Goal: Task Accomplishment & Management: Complete application form

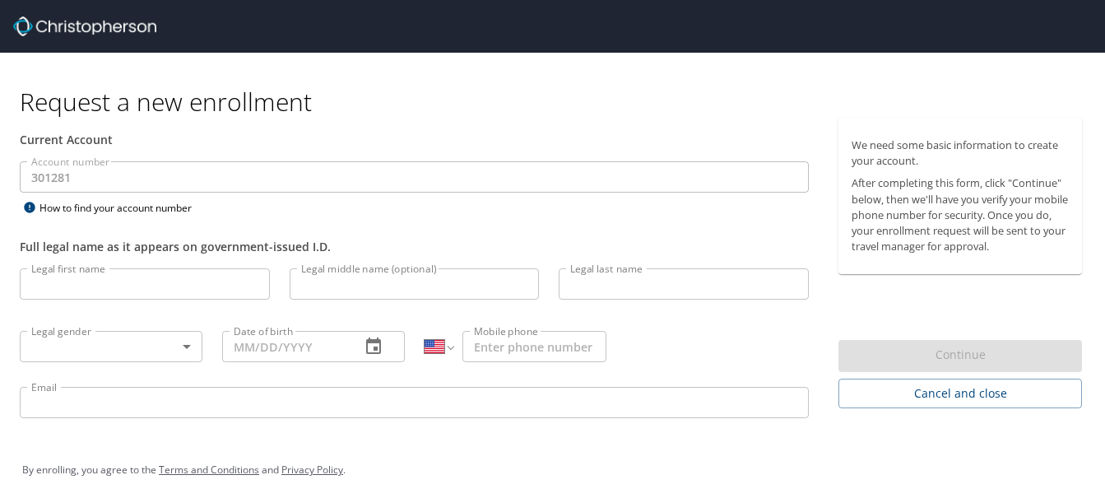
select select "US"
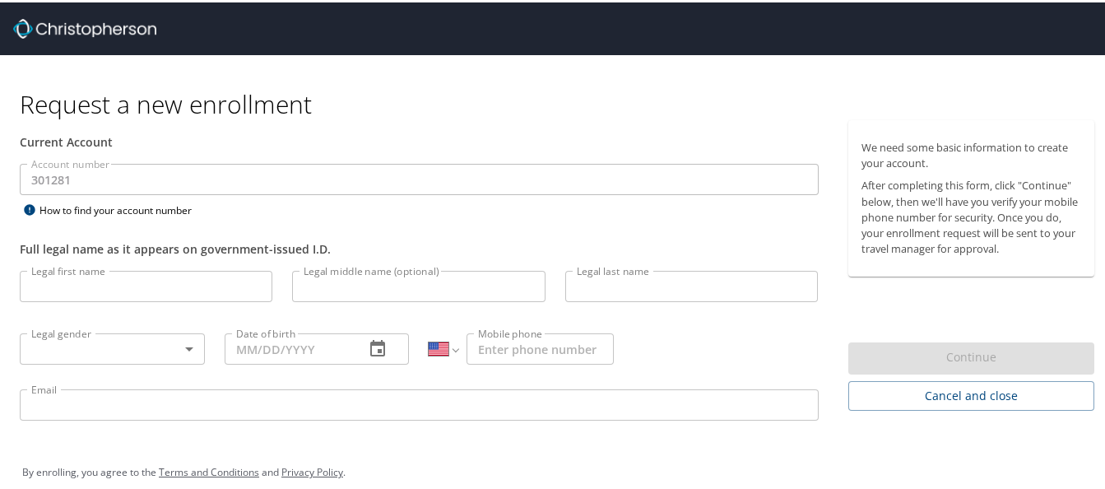
click at [89, 284] on input "Legal first name" at bounding box center [146, 283] width 253 height 31
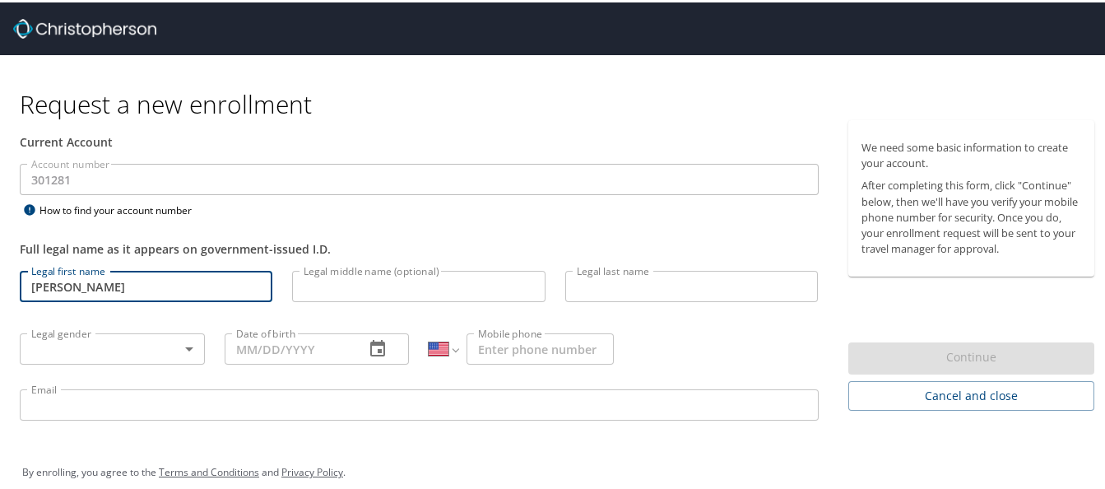
type input "[PERSON_NAME]"
click at [607, 279] on input "Legal last name" at bounding box center [691, 283] width 253 height 31
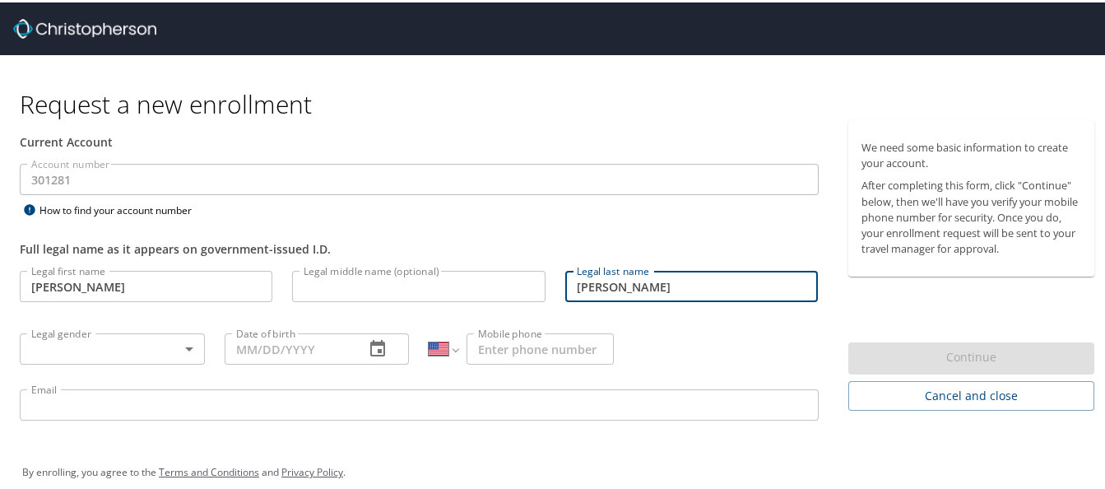
type input "[PERSON_NAME]"
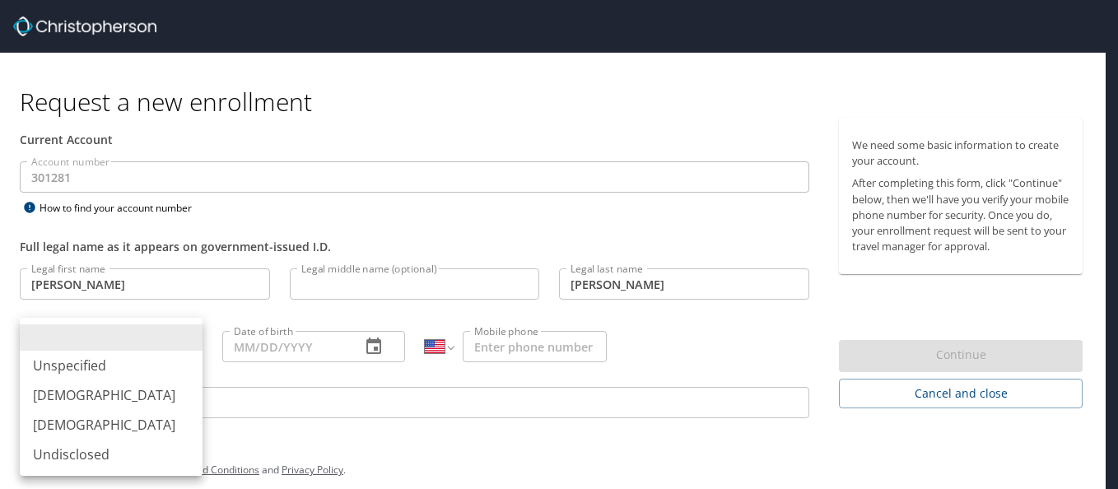
click at [179, 347] on body "Request a new enrollment Current Account Account number 301281 Account number H…" at bounding box center [559, 244] width 1118 height 489
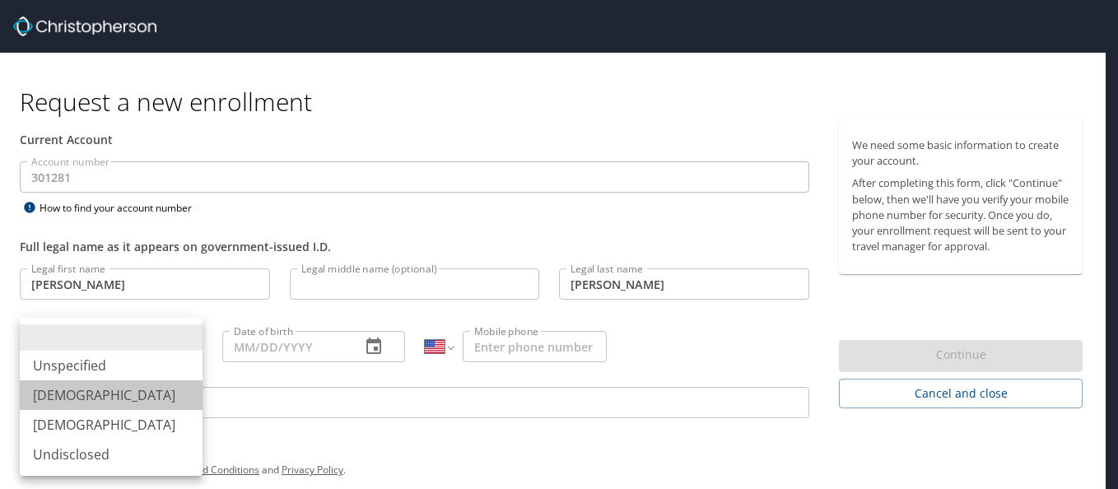
click at [62, 393] on li "[DEMOGRAPHIC_DATA]" at bounding box center [111, 395] width 183 height 30
type input "[DEMOGRAPHIC_DATA]"
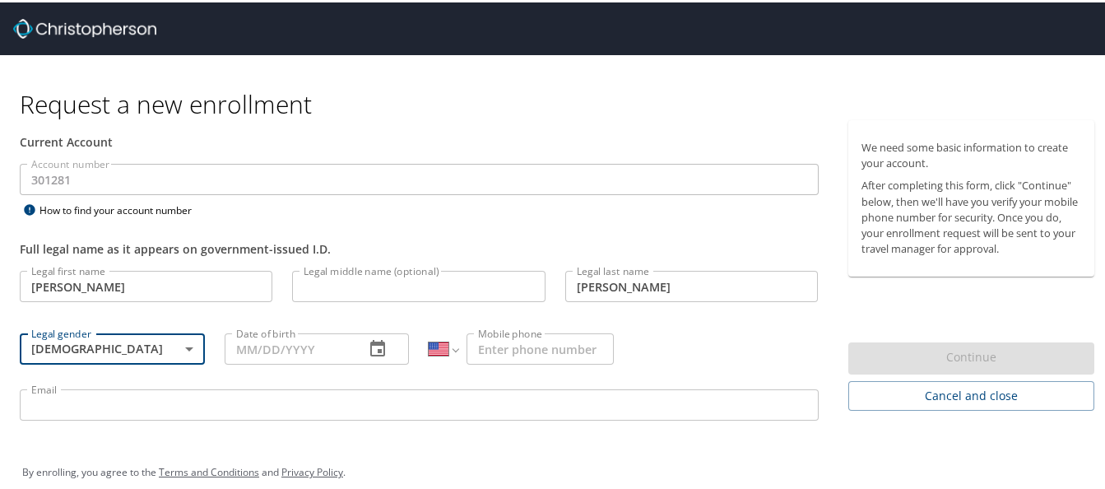
click at [278, 342] on input "Date of birth" at bounding box center [289, 346] width 128 height 31
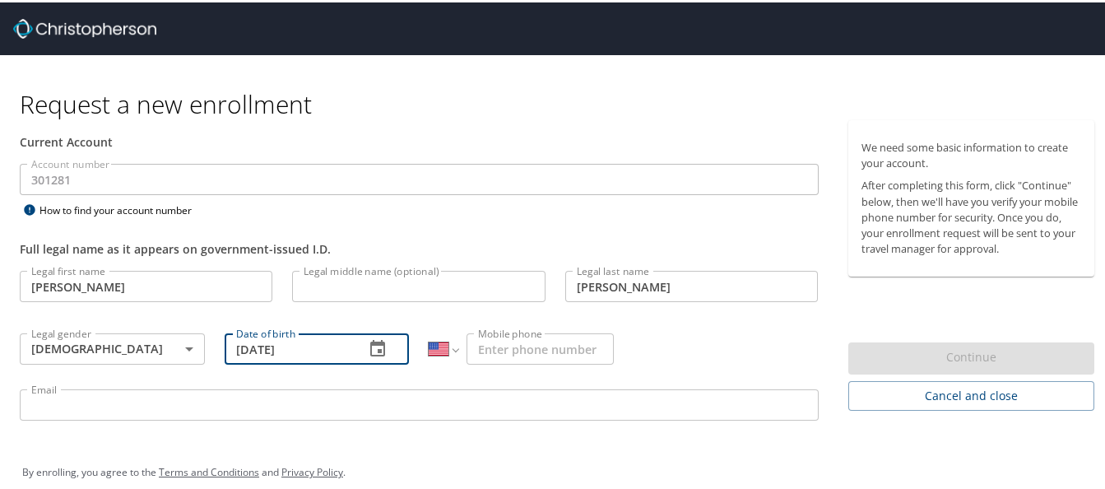
type input "[DATE]"
click at [485, 352] on input "Mobile phone" at bounding box center [540, 346] width 147 height 31
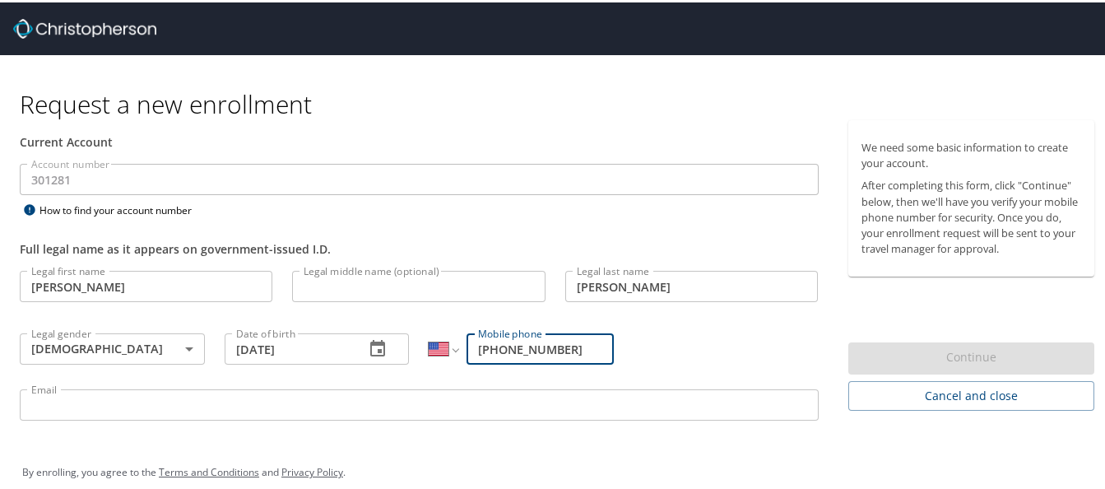
scroll to position [18, 0]
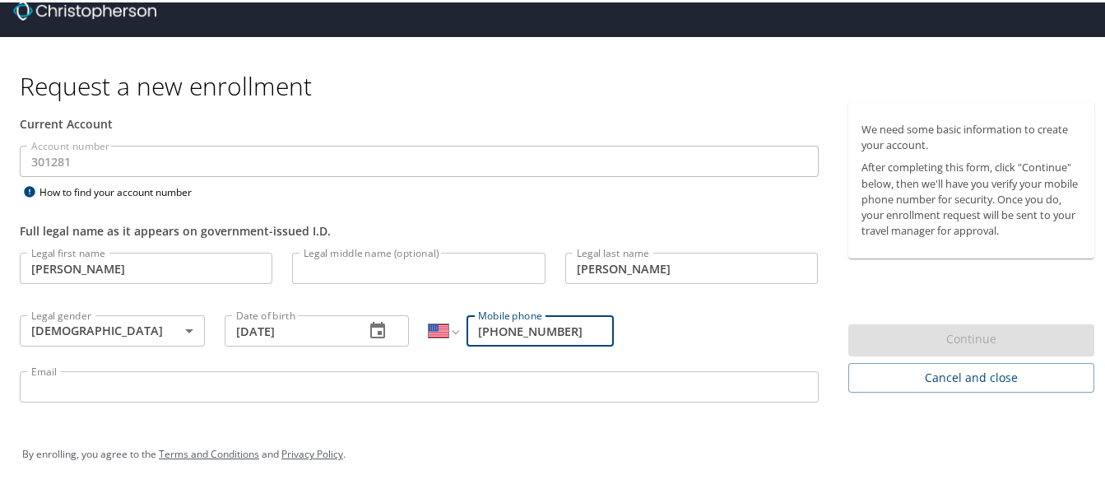
type input "[PHONE_NUMBER]"
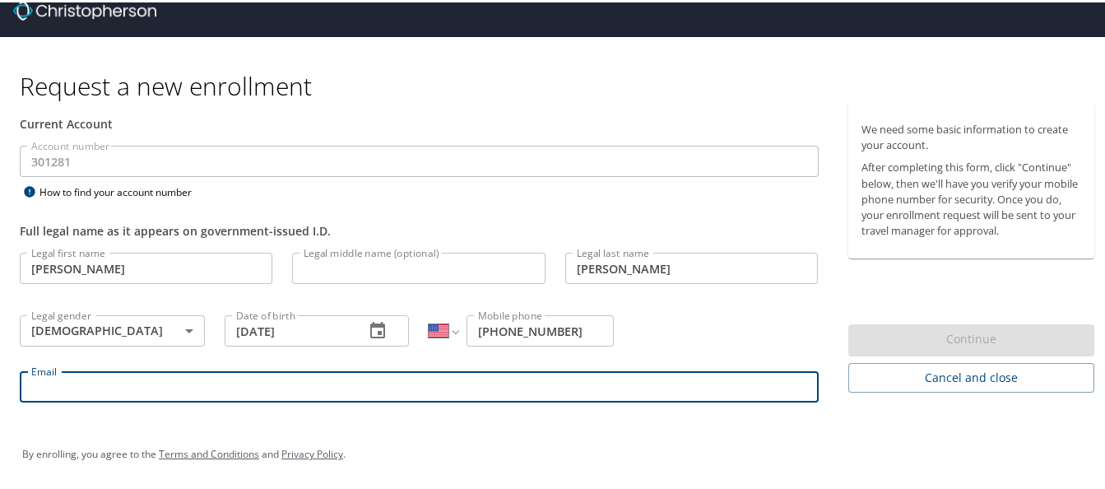
click at [90, 379] on input "Email" at bounding box center [419, 384] width 799 height 31
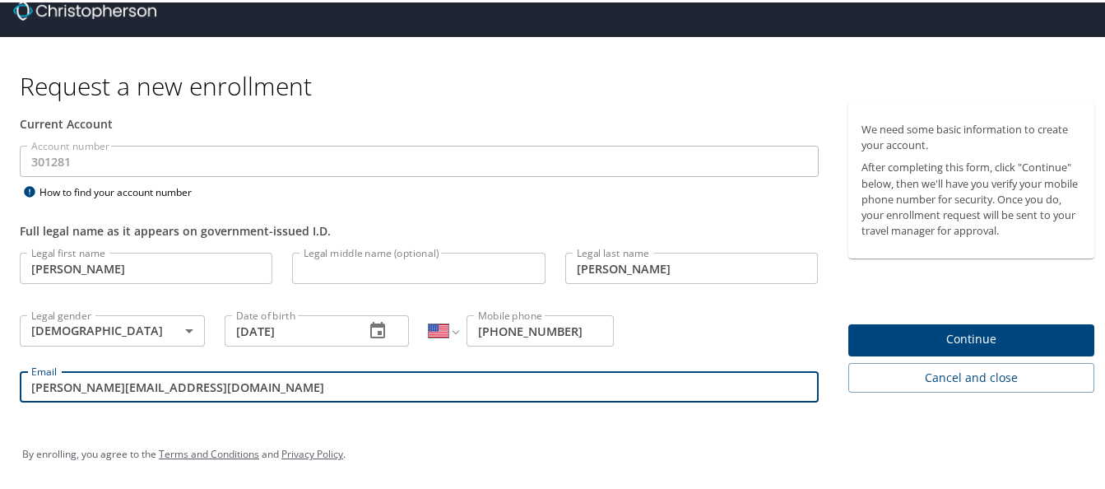
type input "[PERSON_NAME][EMAIL_ADDRESS][DOMAIN_NAME]"
click at [932, 333] on span "Continue" at bounding box center [972, 337] width 221 height 21
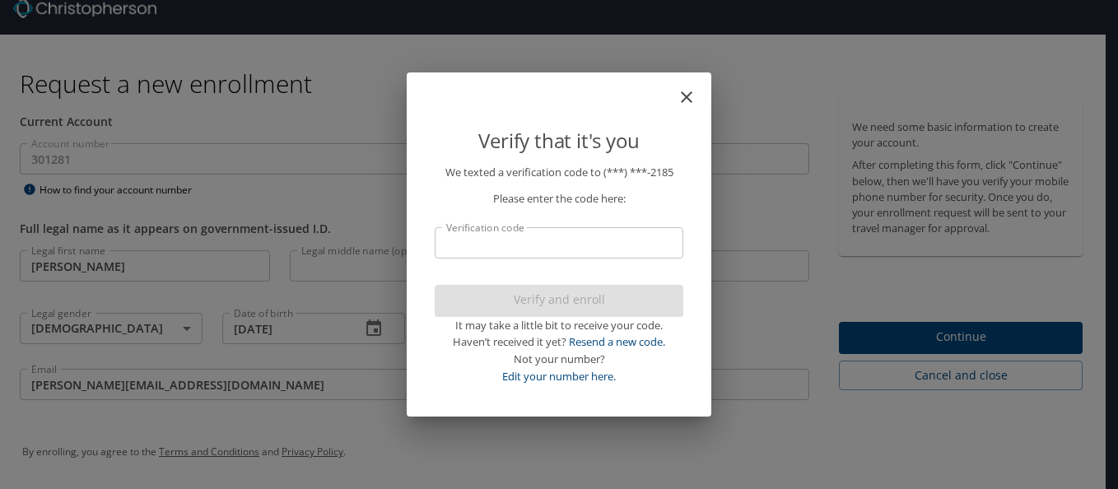
click at [466, 248] on input "Verification code" at bounding box center [559, 242] width 249 height 31
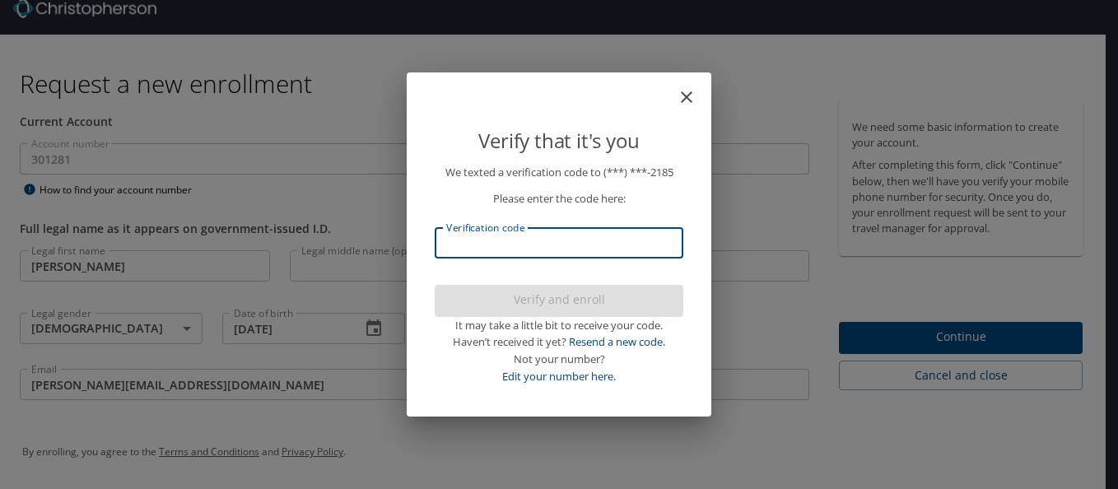
click at [453, 240] on input "Verification code" at bounding box center [559, 242] width 249 height 31
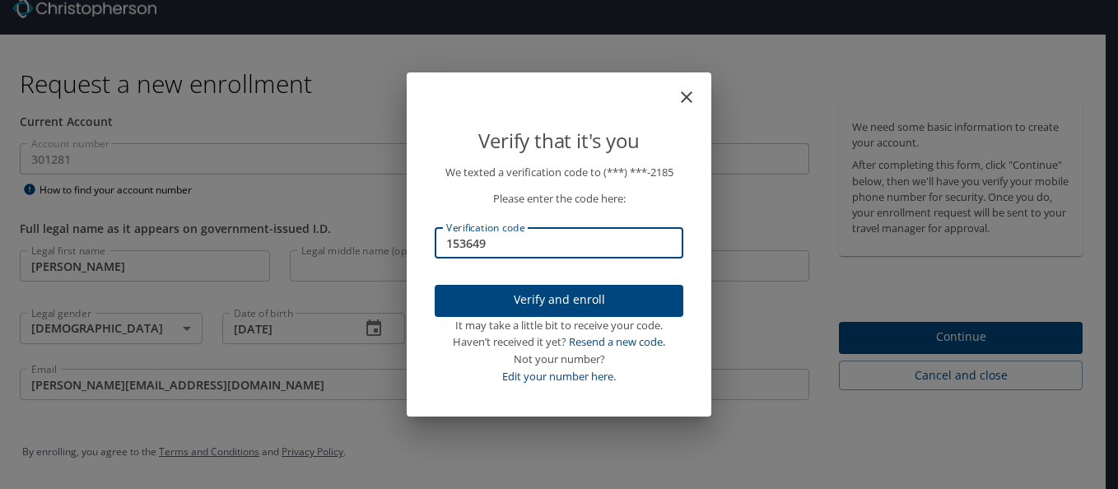
click at [530, 293] on span "Verify and enroll" at bounding box center [559, 300] width 222 height 21
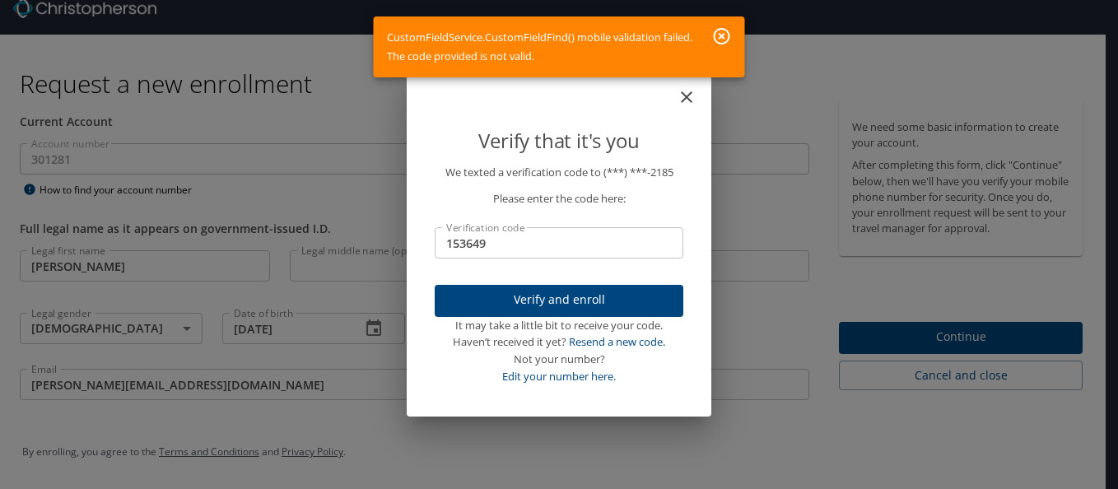
click at [514, 243] on input "153649" at bounding box center [559, 242] width 249 height 31
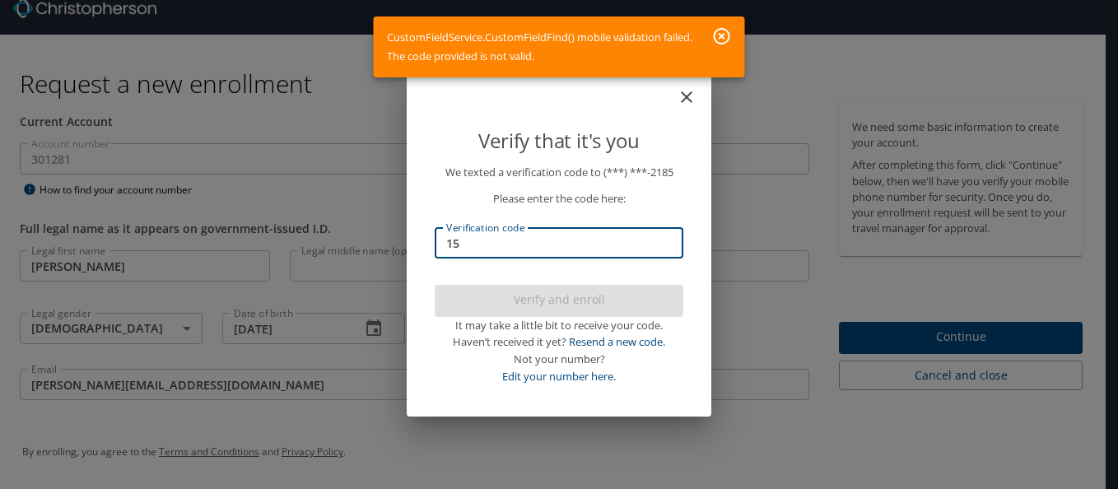
type input "1"
click at [591, 339] on link "Resend a new code." at bounding box center [617, 341] width 96 height 15
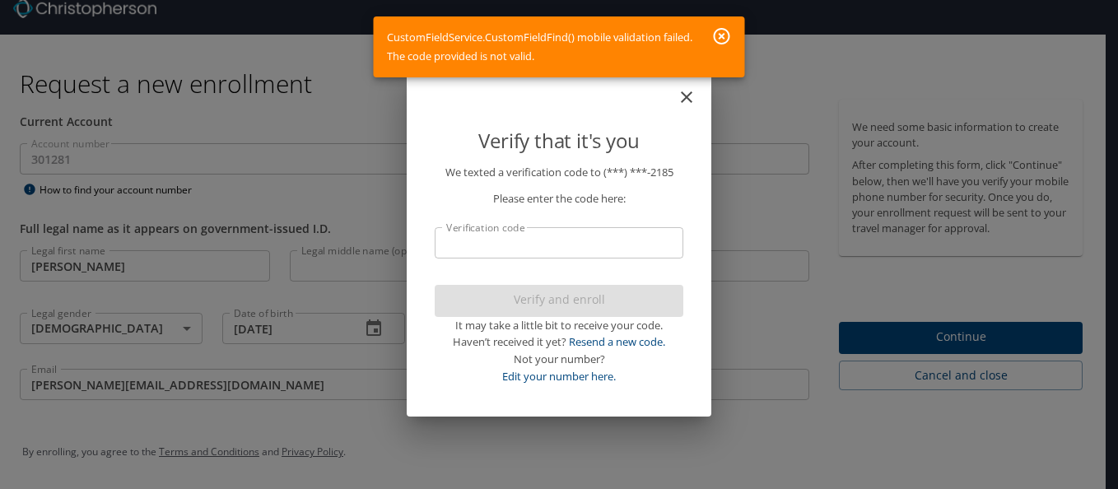
click at [720, 30] on icon "button" at bounding box center [722, 36] width 16 height 16
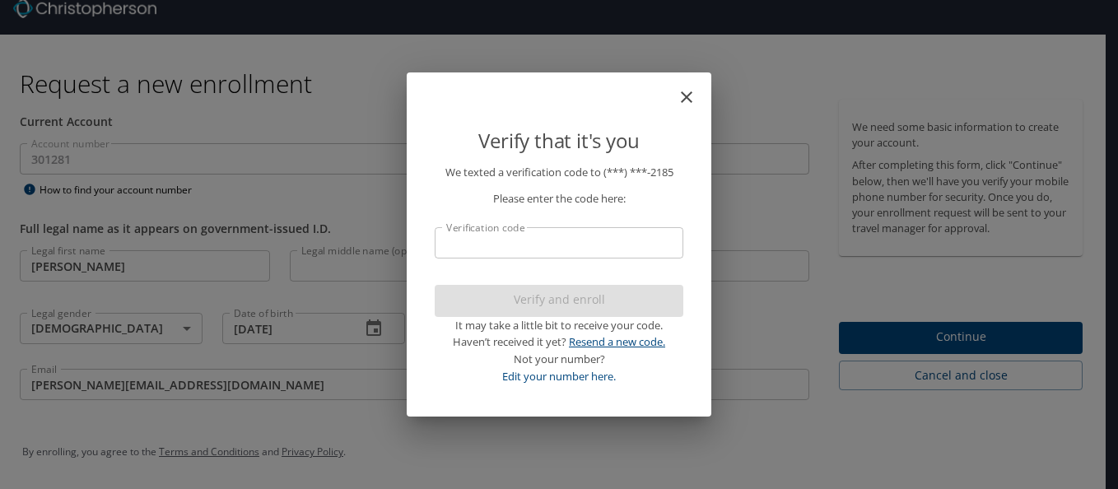
click at [616, 338] on link "Resend a new code." at bounding box center [617, 341] width 96 height 15
click at [564, 238] on input "Verification code" at bounding box center [559, 242] width 249 height 31
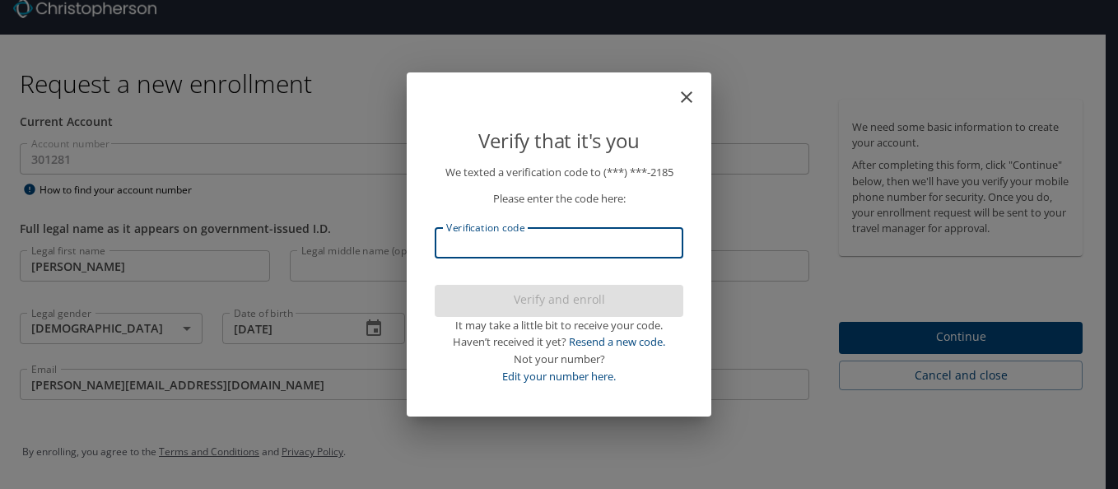
click at [682, 95] on icon "close" at bounding box center [687, 97] width 20 height 20
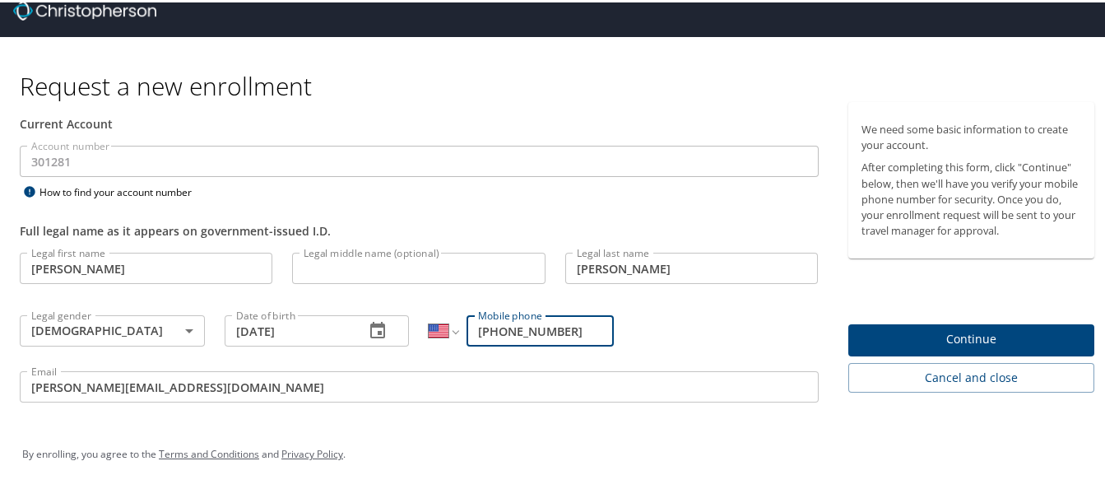
click at [695, 416] on div "By enrolling, you agree to the Terms and Conditions and Privacy Policy ." at bounding box center [559, 452] width 1098 height 74
click at [693, 416] on div "By enrolling, you agree to the Terms and Conditions and Privacy Policy ." at bounding box center [559, 452] width 1098 height 74
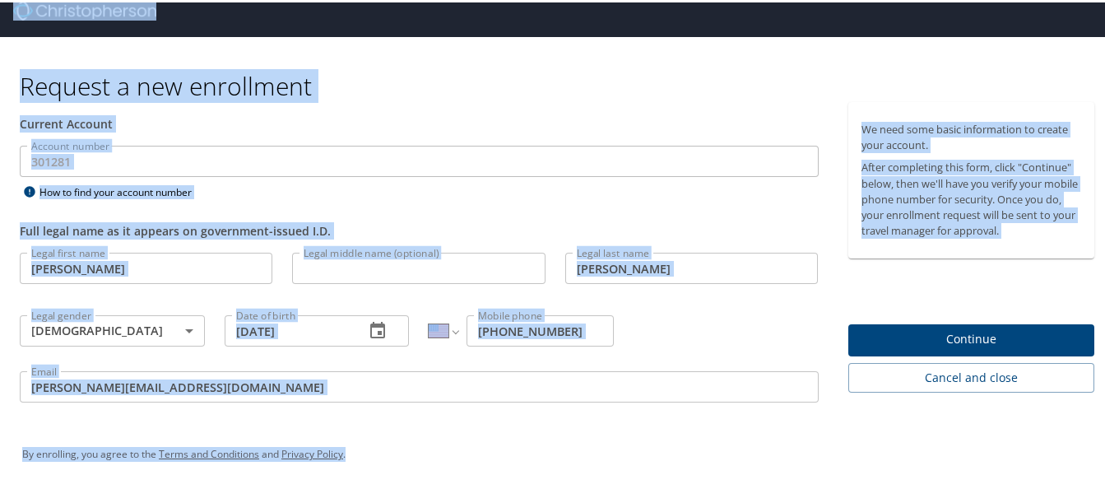
click at [691, 416] on div "By enrolling, you agree to the Terms and Conditions and Privacy Policy ." at bounding box center [559, 452] width 1098 height 74
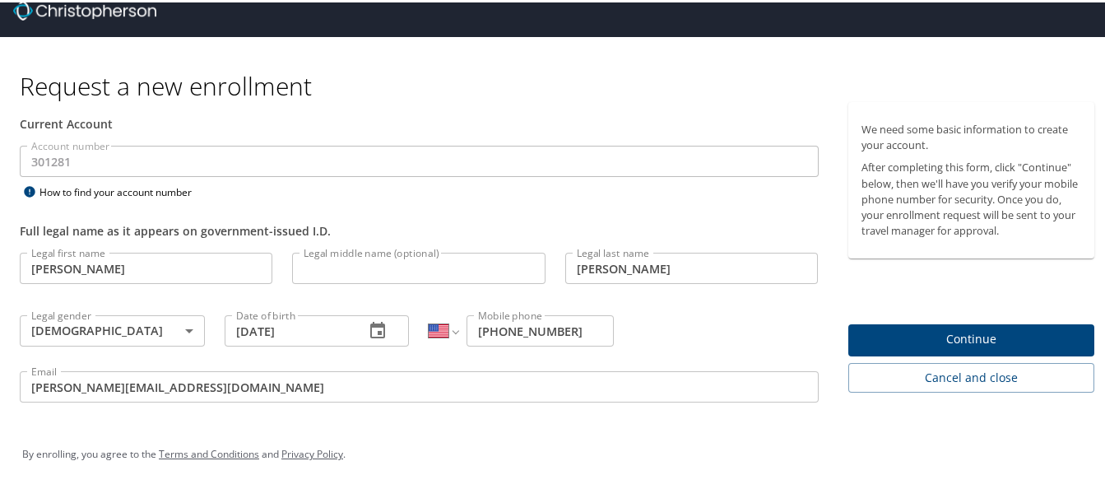
scroll to position [0, 0]
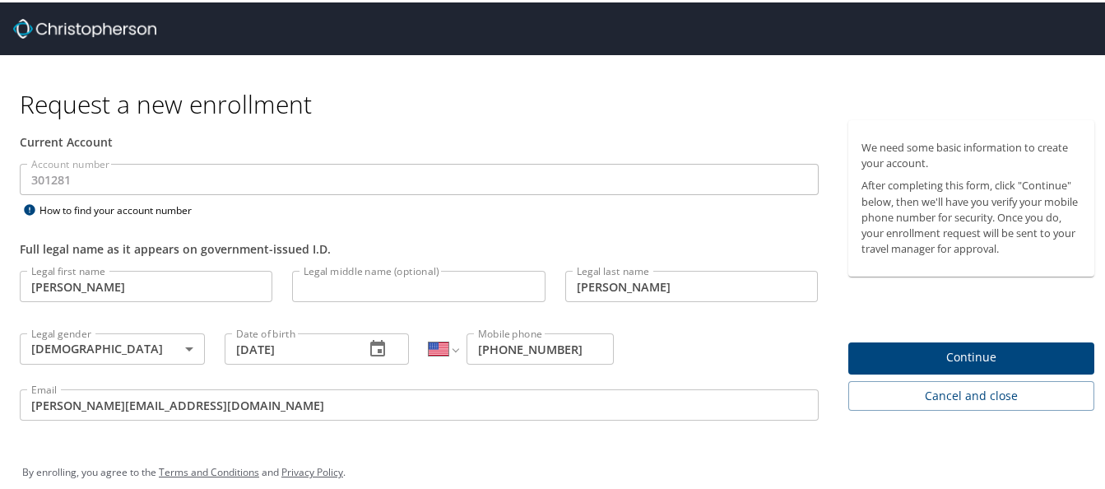
click at [958, 346] on span "Continue" at bounding box center [972, 355] width 221 height 21
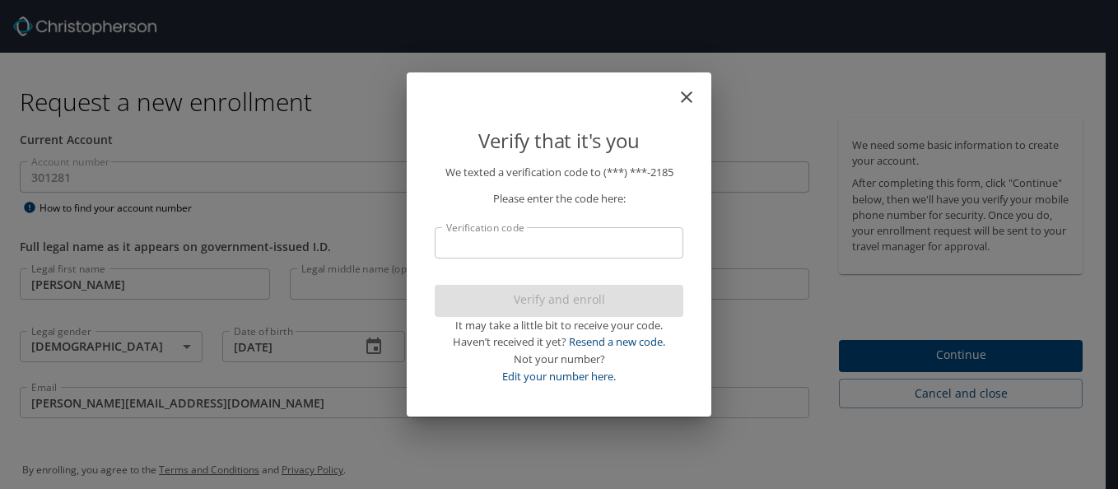
click at [490, 242] on input "Verification code" at bounding box center [559, 242] width 249 height 31
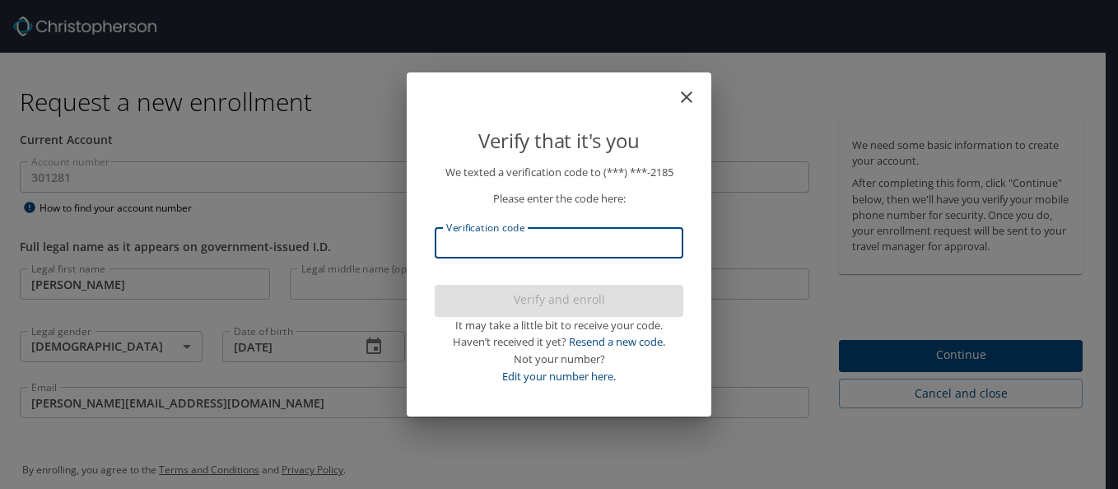
click at [689, 95] on icon "close" at bounding box center [687, 97] width 12 height 12
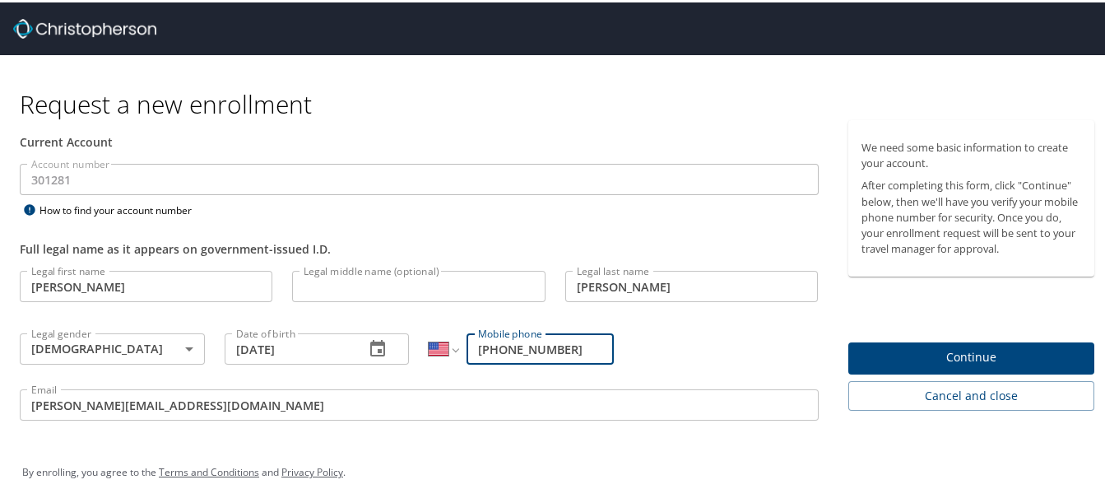
click at [541, 213] on div "Account number 301281 Account number How to find your account number" at bounding box center [419, 189] width 819 height 57
click at [945, 353] on span "Continue" at bounding box center [972, 355] width 221 height 21
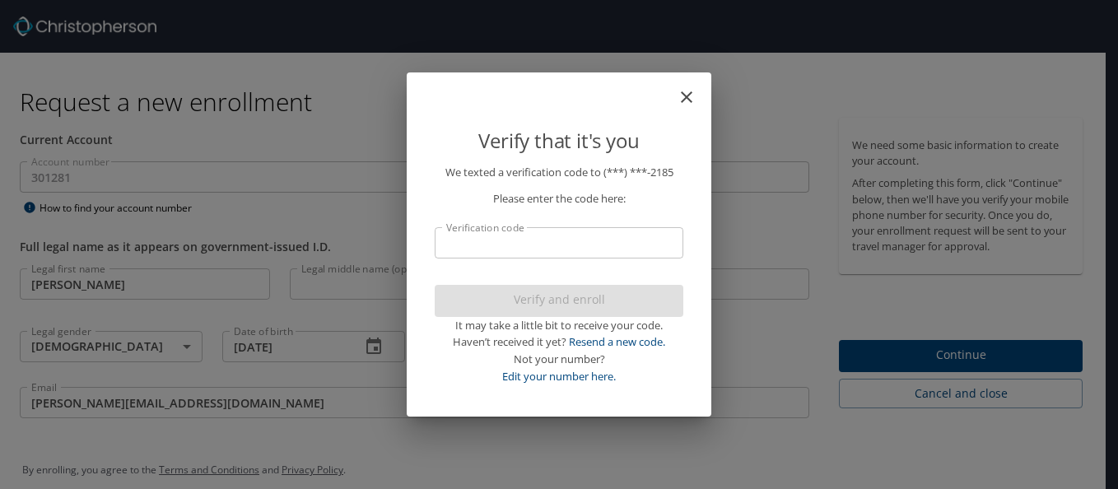
click at [684, 95] on icon "close" at bounding box center [687, 97] width 12 height 12
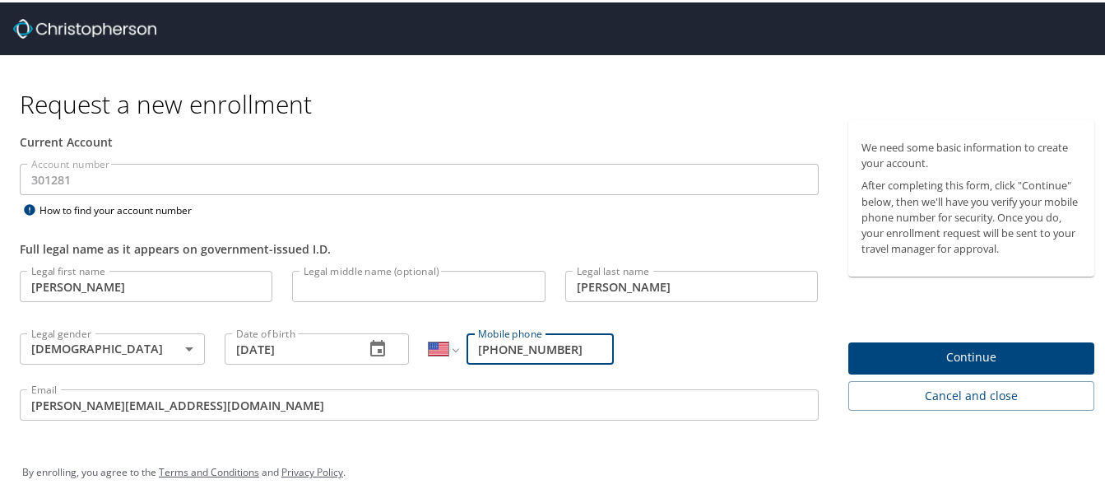
scroll to position [18, 0]
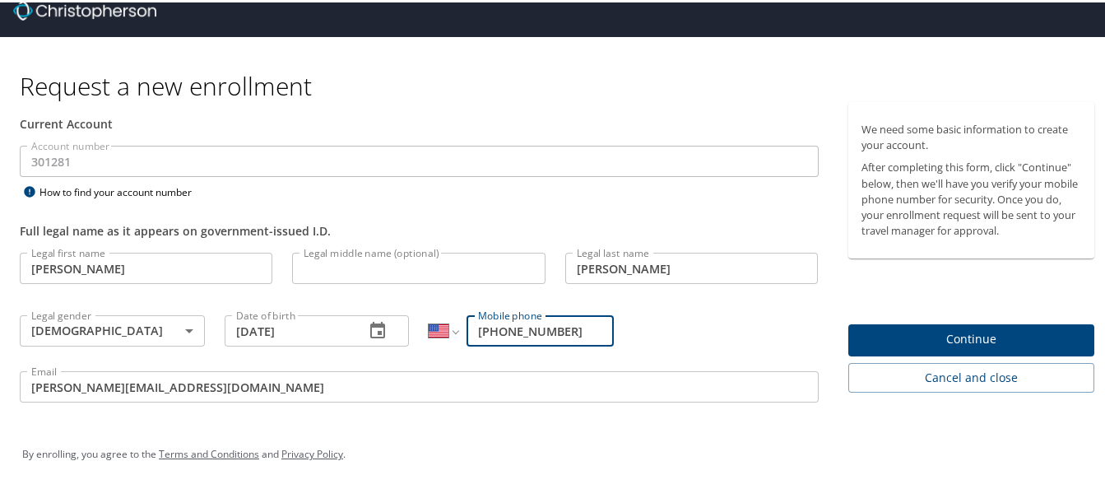
click at [110, 272] on input "[PERSON_NAME]" at bounding box center [146, 265] width 253 height 31
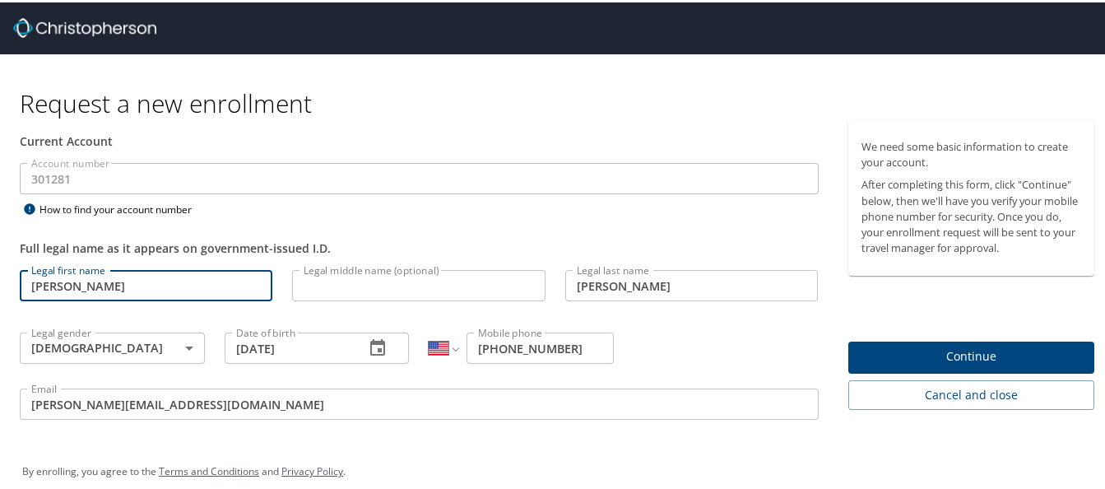
scroll to position [0, 0]
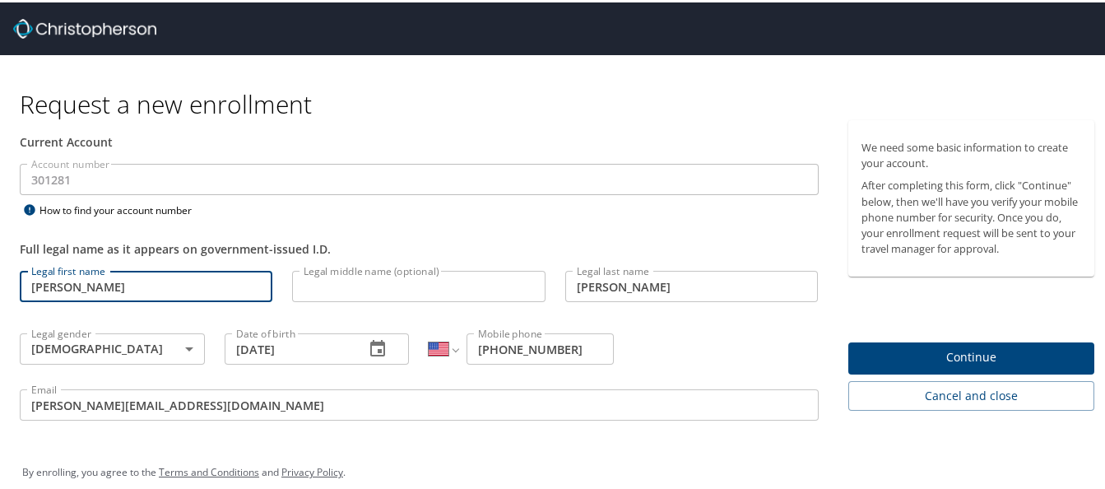
click at [123, 292] on input "[PERSON_NAME]" at bounding box center [146, 283] width 253 height 31
click at [392, 286] on input "Legal middle name (optional)" at bounding box center [418, 283] width 253 height 31
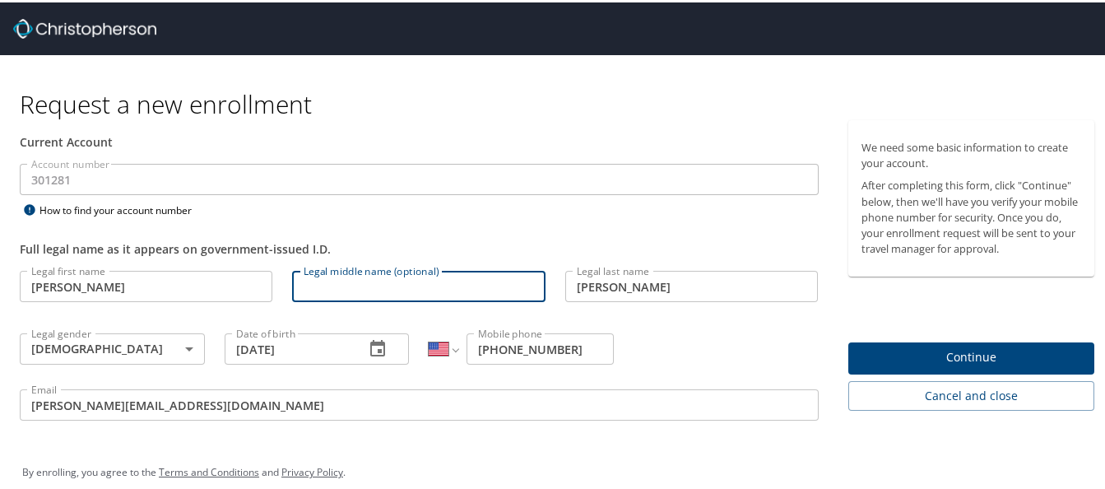
click at [679, 282] on input "[PERSON_NAME]" at bounding box center [691, 283] width 253 height 31
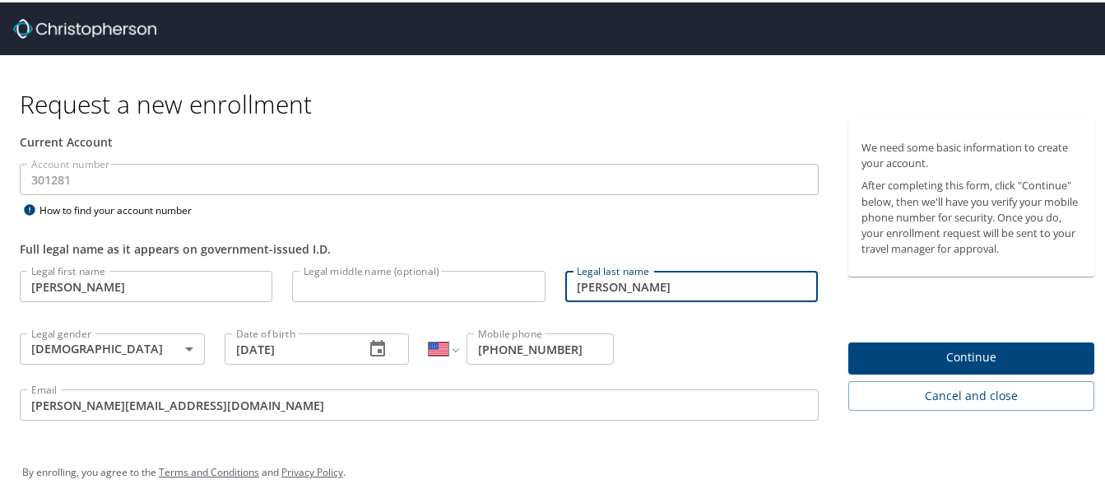
click at [318, 398] on input "[PERSON_NAME][EMAIL_ADDRESS][DOMAIN_NAME]" at bounding box center [419, 402] width 799 height 31
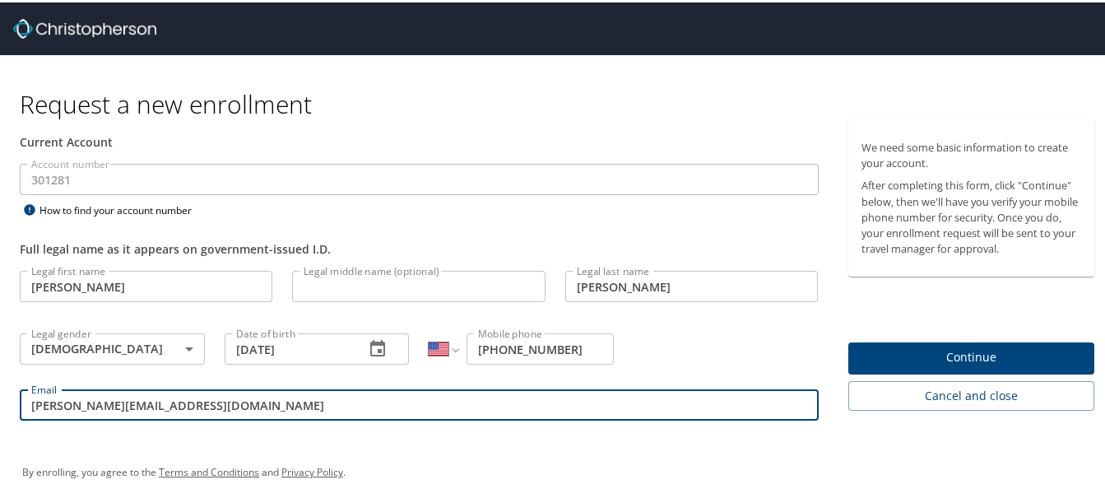
click at [312, 395] on input "[PERSON_NAME][EMAIL_ADDRESS][DOMAIN_NAME]" at bounding box center [419, 402] width 799 height 31
click at [318, 426] on div "Email [PERSON_NAME][EMAIL_ADDRESS][DOMAIN_NAME] Email" at bounding box center [419, 405] width 819 height 56
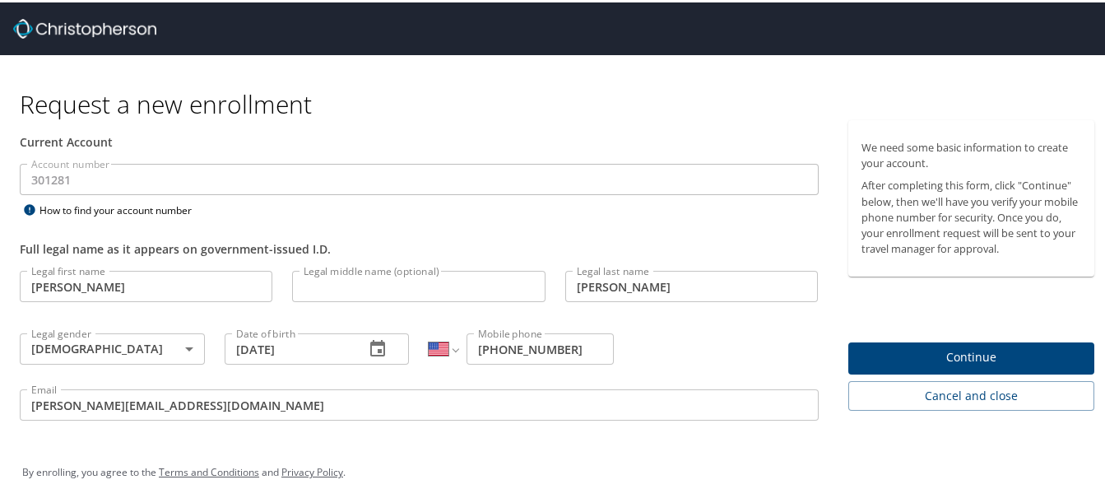
click at [937, 348] on span "Continue" at bounding box center [972, 355] width 221 height 21
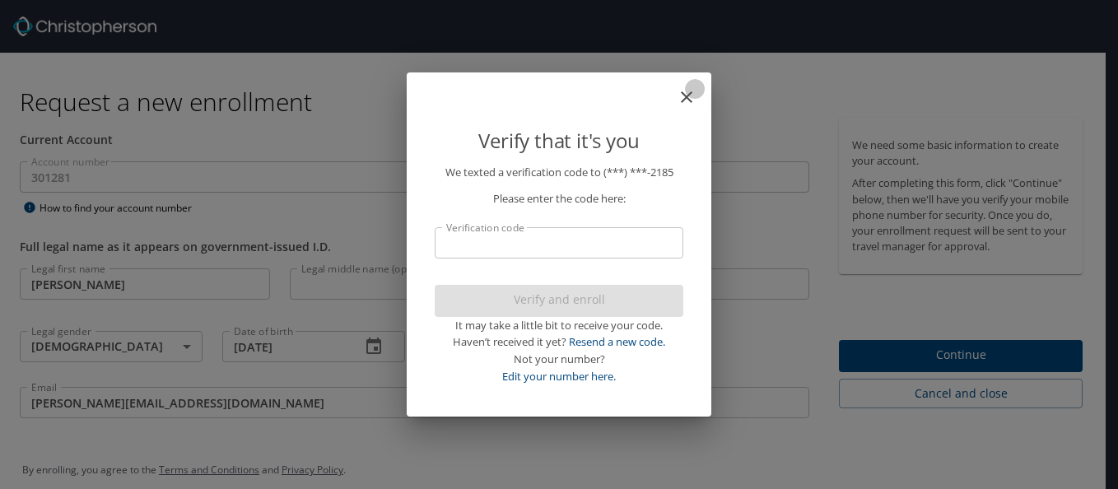
click at [686, 95] on icon "close" at bounding box center [687, 97] width 20 height 20
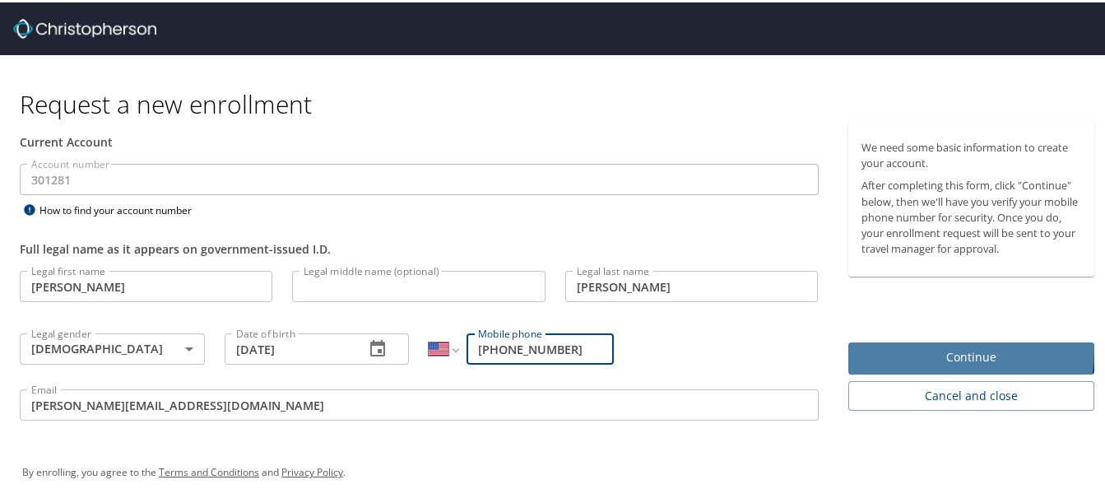
click at [938, 348] on span "Continue" at bounding box center [972, 355] width 221 height 21
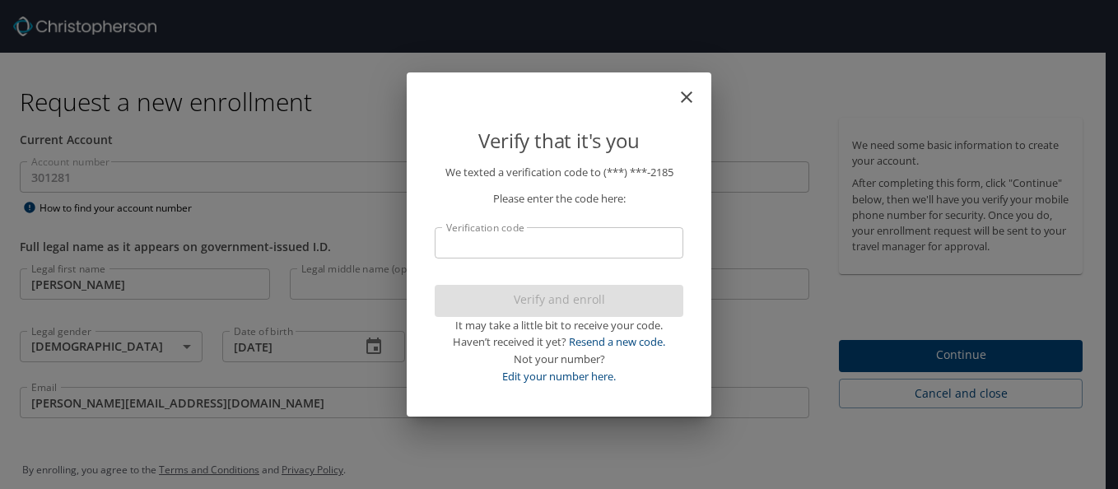
click at [692, 98] on icon "close" at bounding box center [687, 97] width 20 height 20
